Goal: Information Seeking & Learning: Learn about a topic

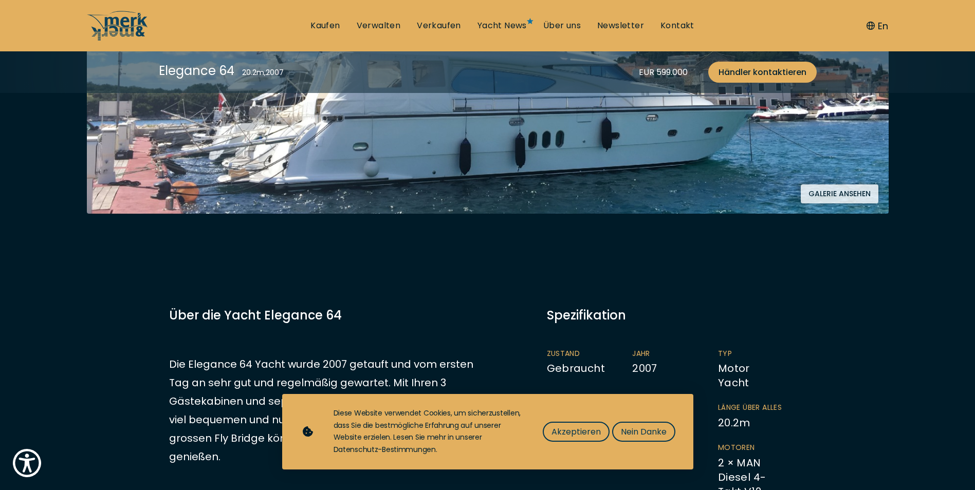
scroll to position [411, 0]
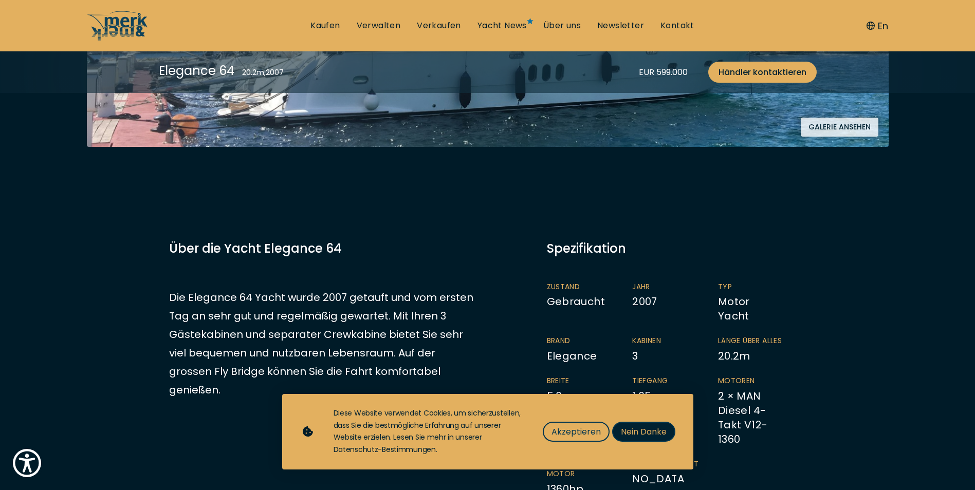
click at [632, 432] on span "Nein Danke" at bounding box center [644, 432] width 46 height 13
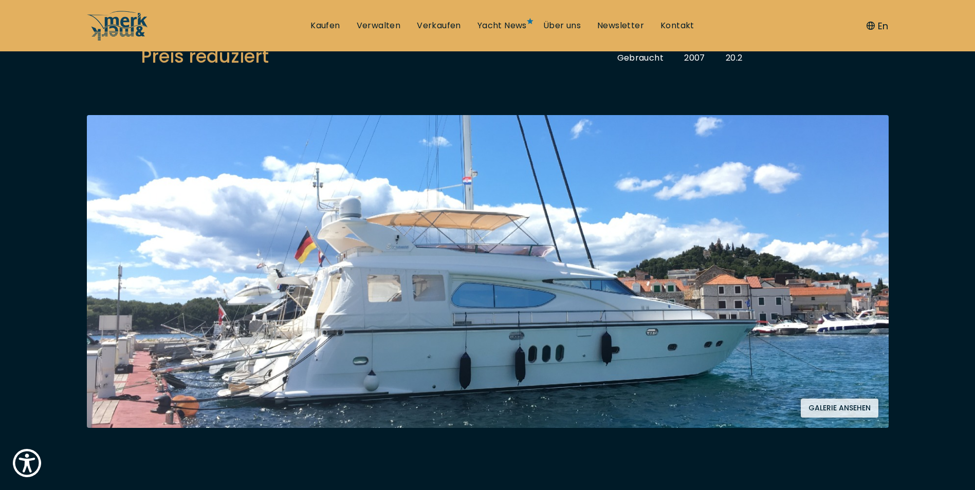
scroll to position [0, 0]
